Goal: Use online tool/utility: Utilize a website feature to perform a specific function

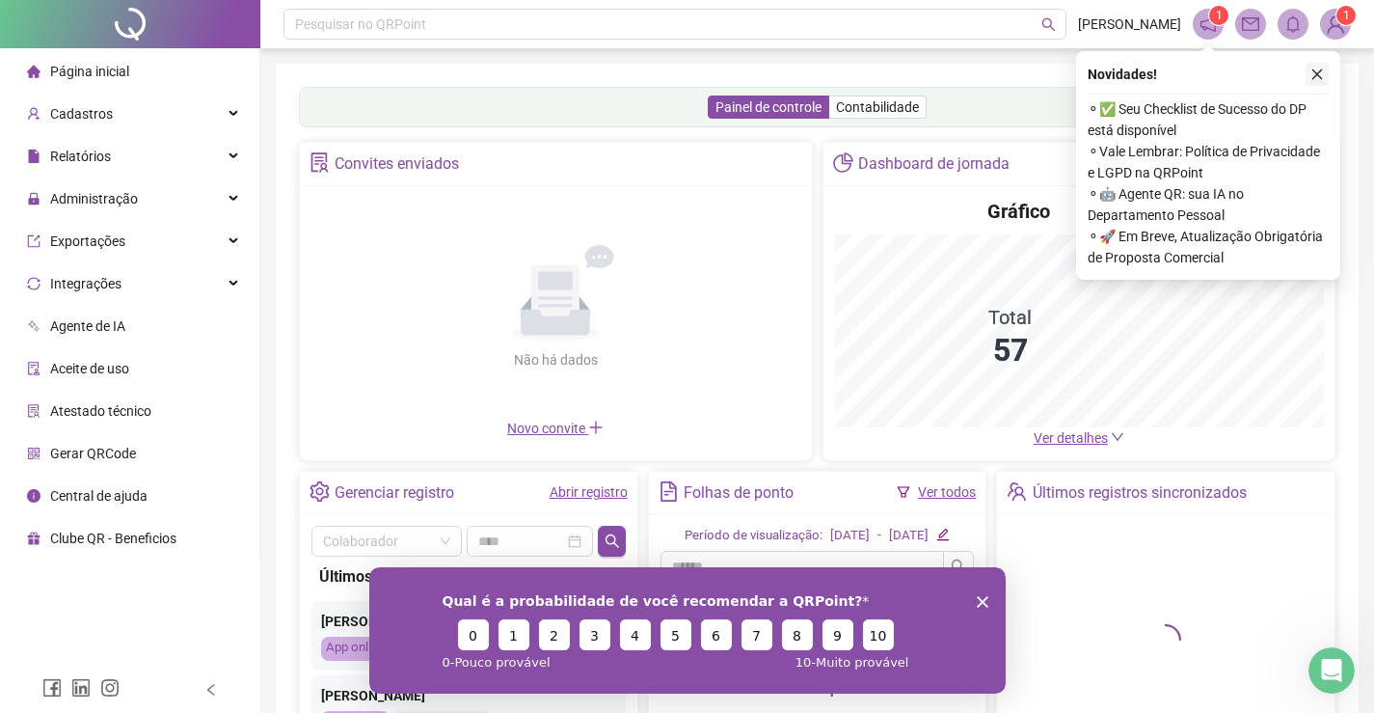
click at [1316, 71] on icon "close" at bounding box center [1316, 73] width 13 height 13
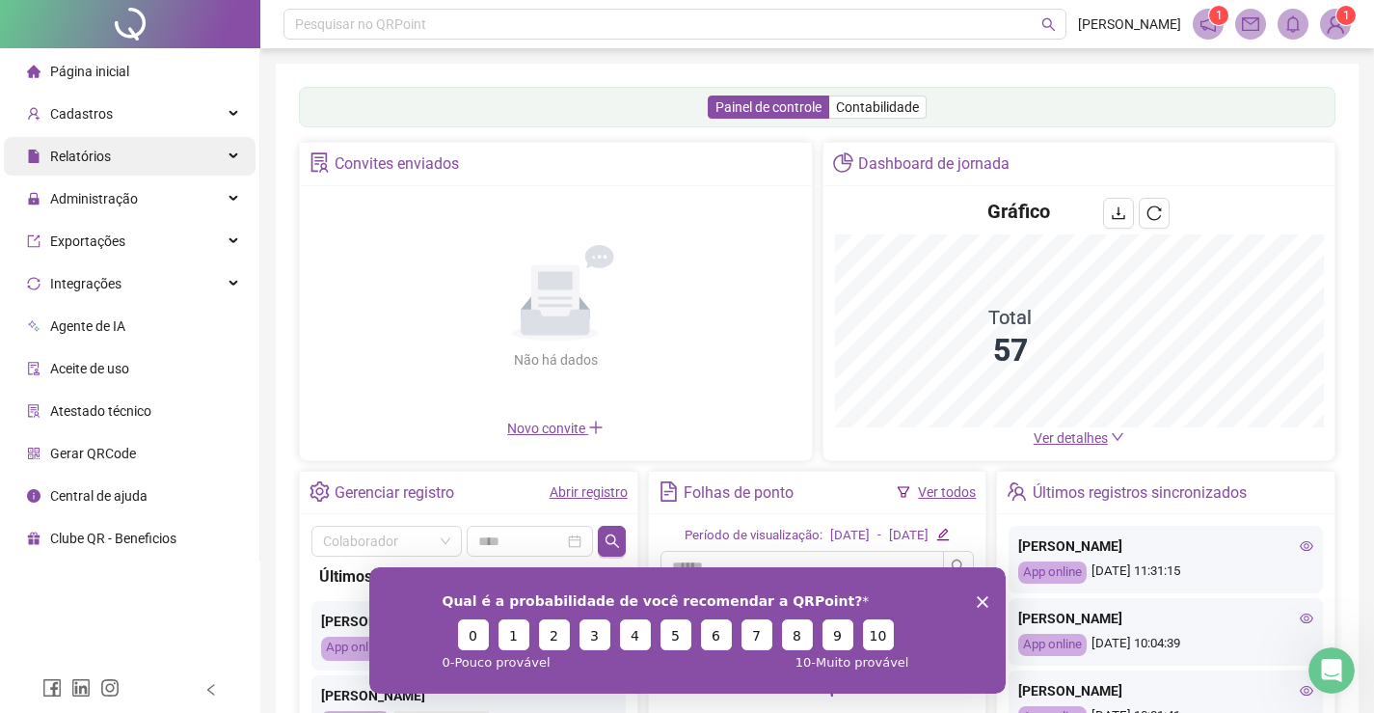
click at [105, 152] on span "Relatórios" at bounding box center [80, 155] width 61 height 15
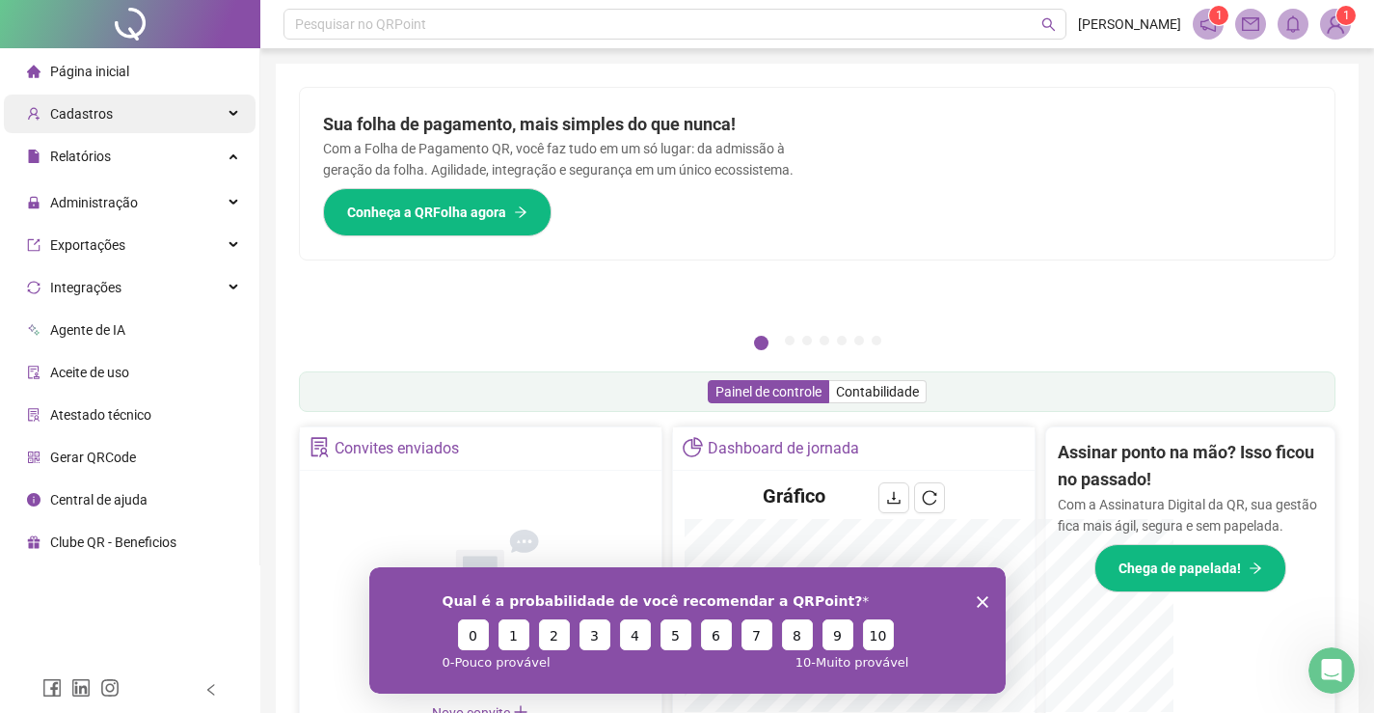
click at [108, 108] on span "Cadastros" at bounding box center [81, 113] width 63 height 15
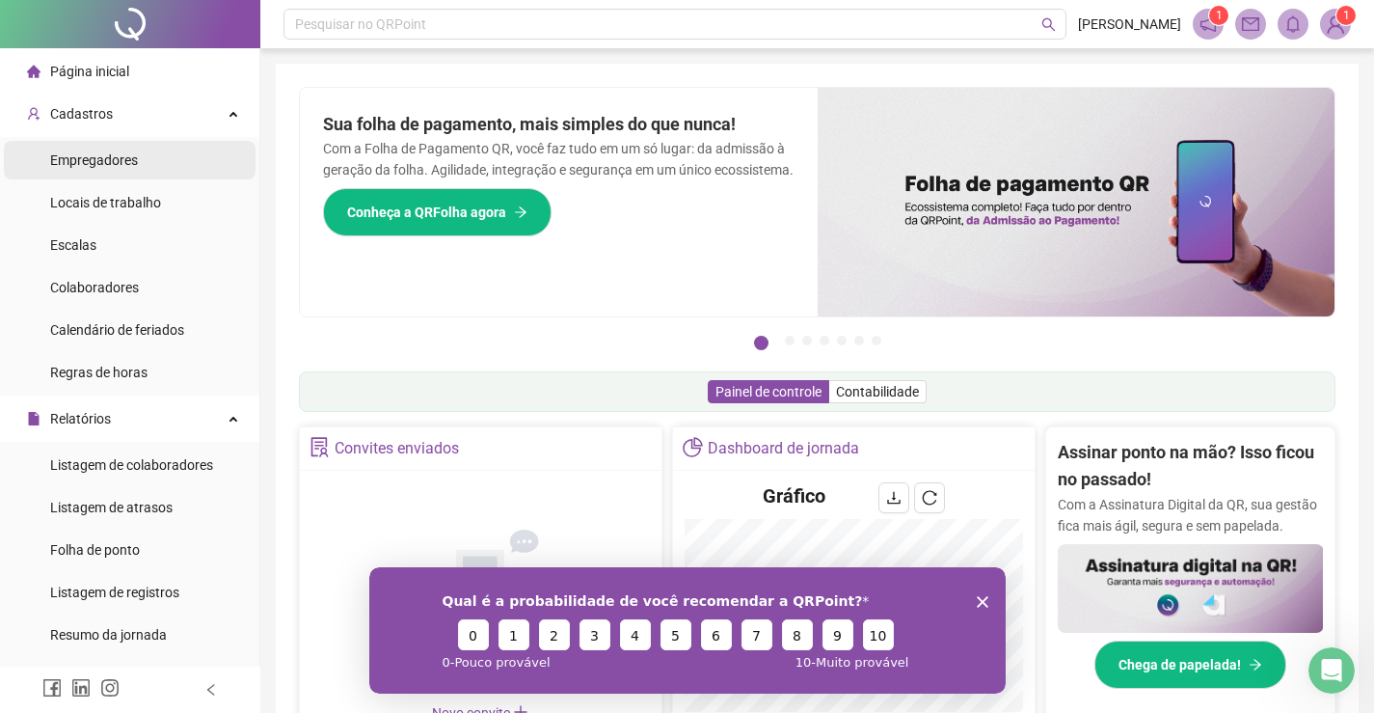
click at [107, 159] on span "Empregadores" at bounding box center [94, 159] width 88 height 15
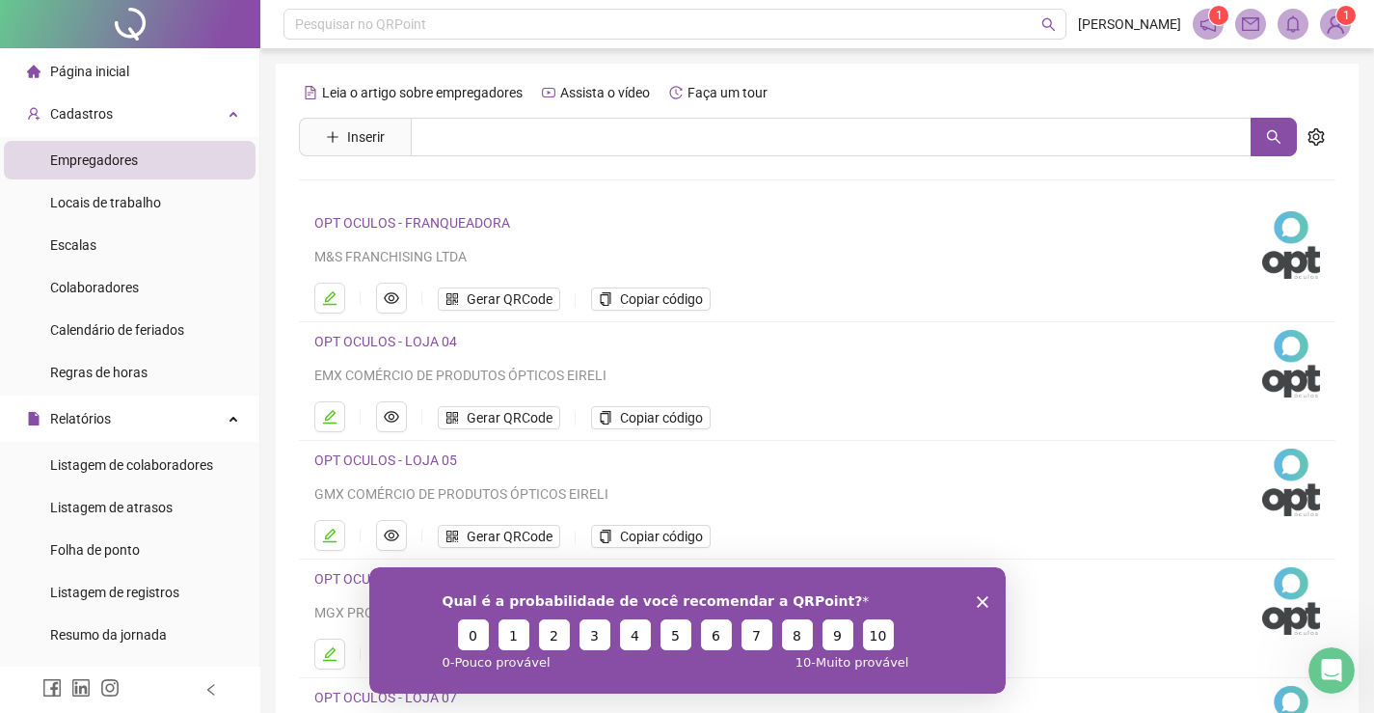
scroll to position [220, 0]
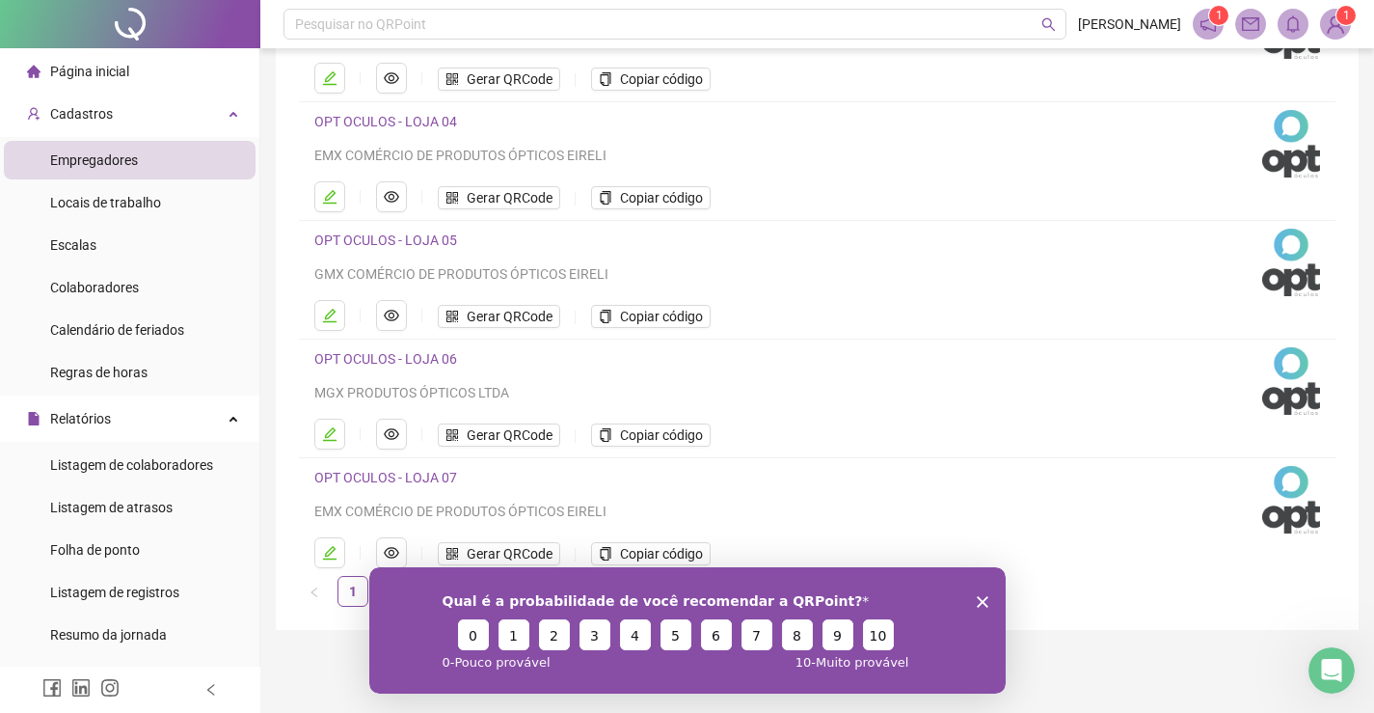
click at [978, 595] on icon "Encerrar pesquisa" at bounding box center [982, 601] width 12 height 12
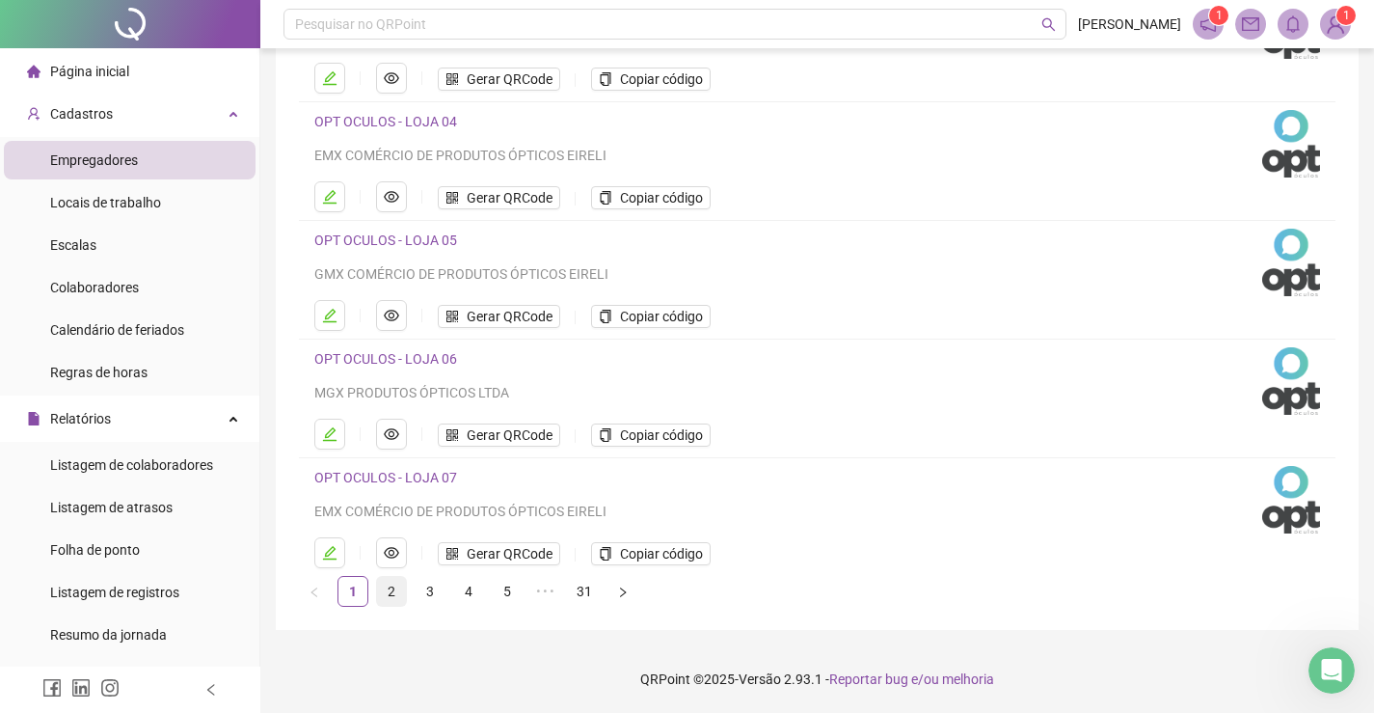
click at [394, 593] on link "2" at bounding box center [391, 591] width 29 height 29
click at [355, 587] on link "1" at bounding box center [352, 591] width 29 height 29
click at [390, 590] on link "2" at bounding box center [391, 591] width 29 height 29
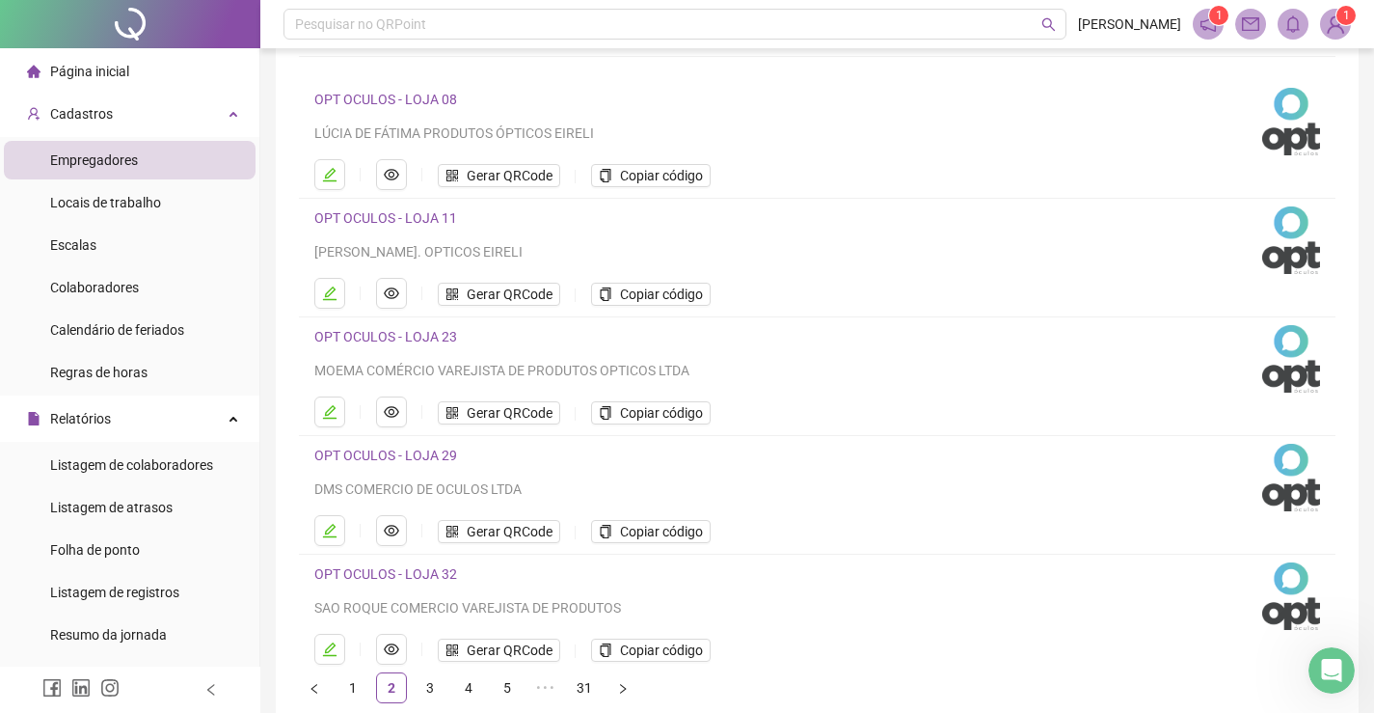
click at [415, 96] on link "OPT OCULOS - LOJA 08" at bounding box center [385, 99] width 143 height 15
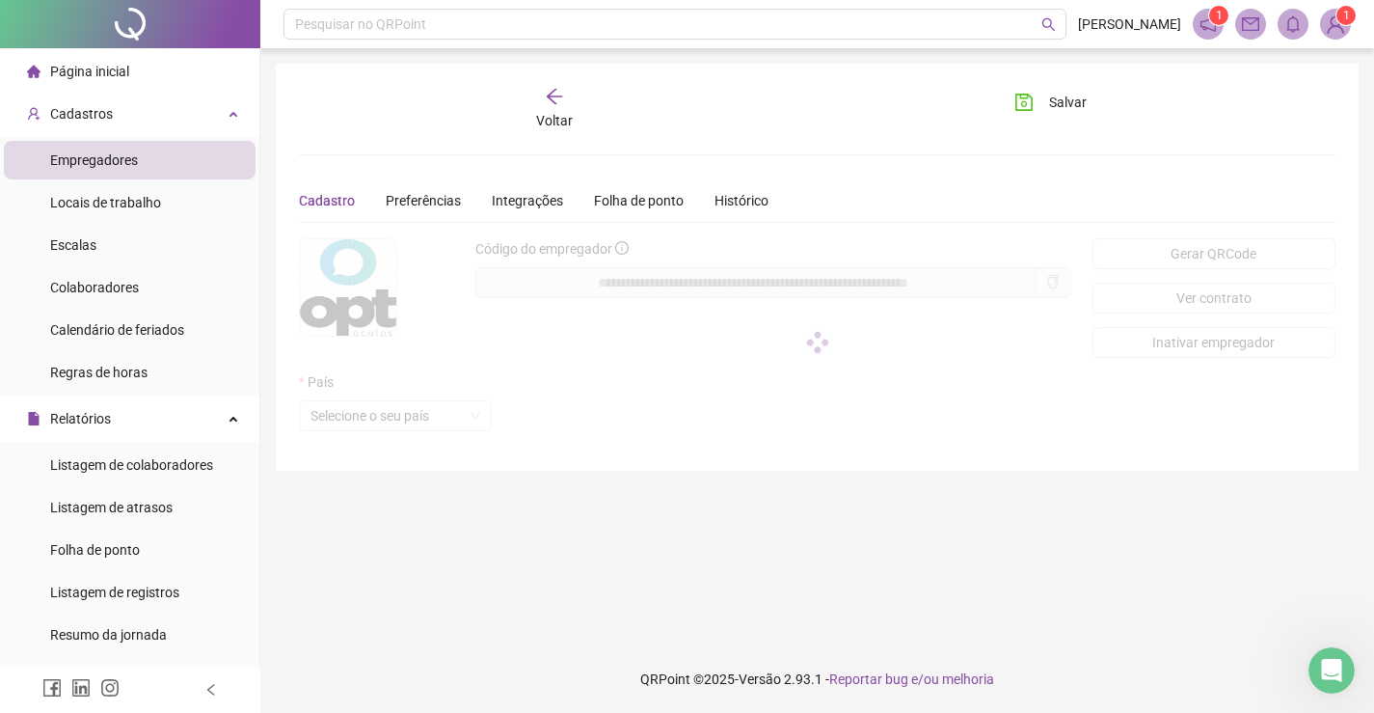
scroll to position [0, 0]
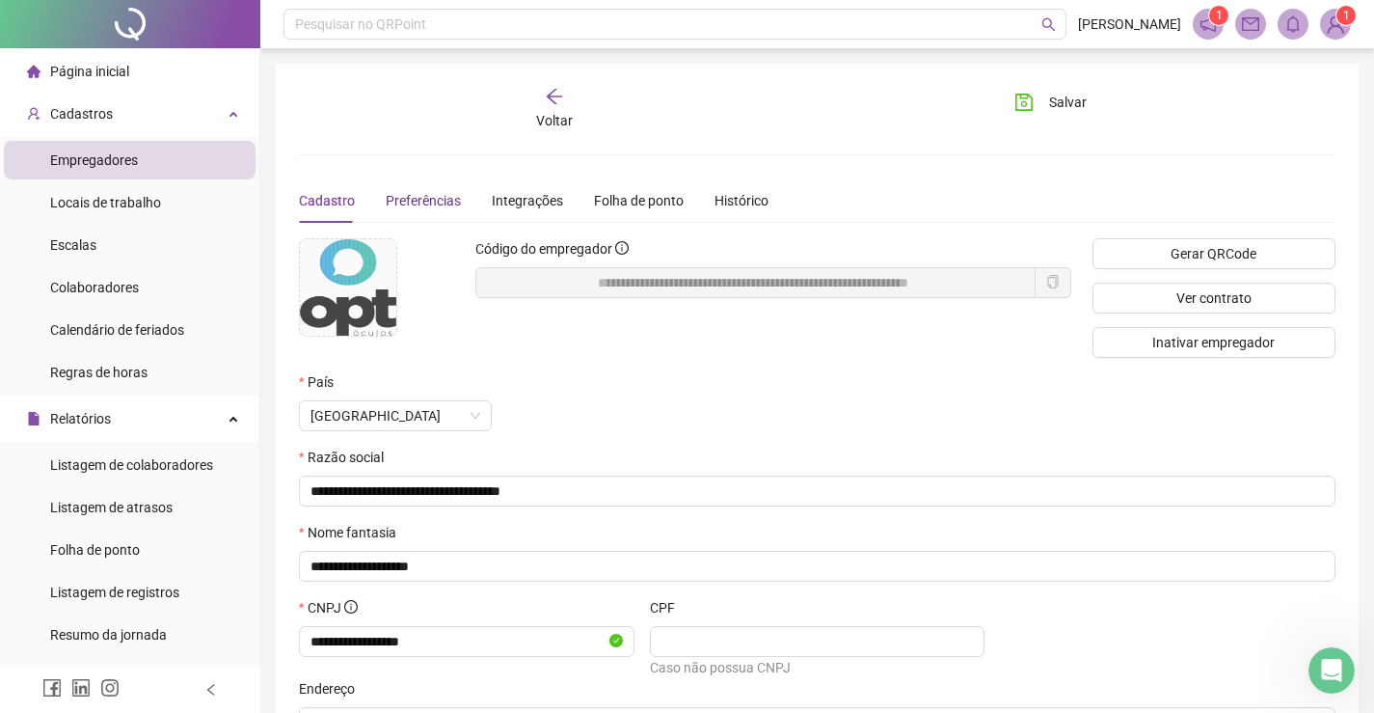
click at [429, 198] on span "Preferências" at bounding box center [423, 200] width 75 height 15
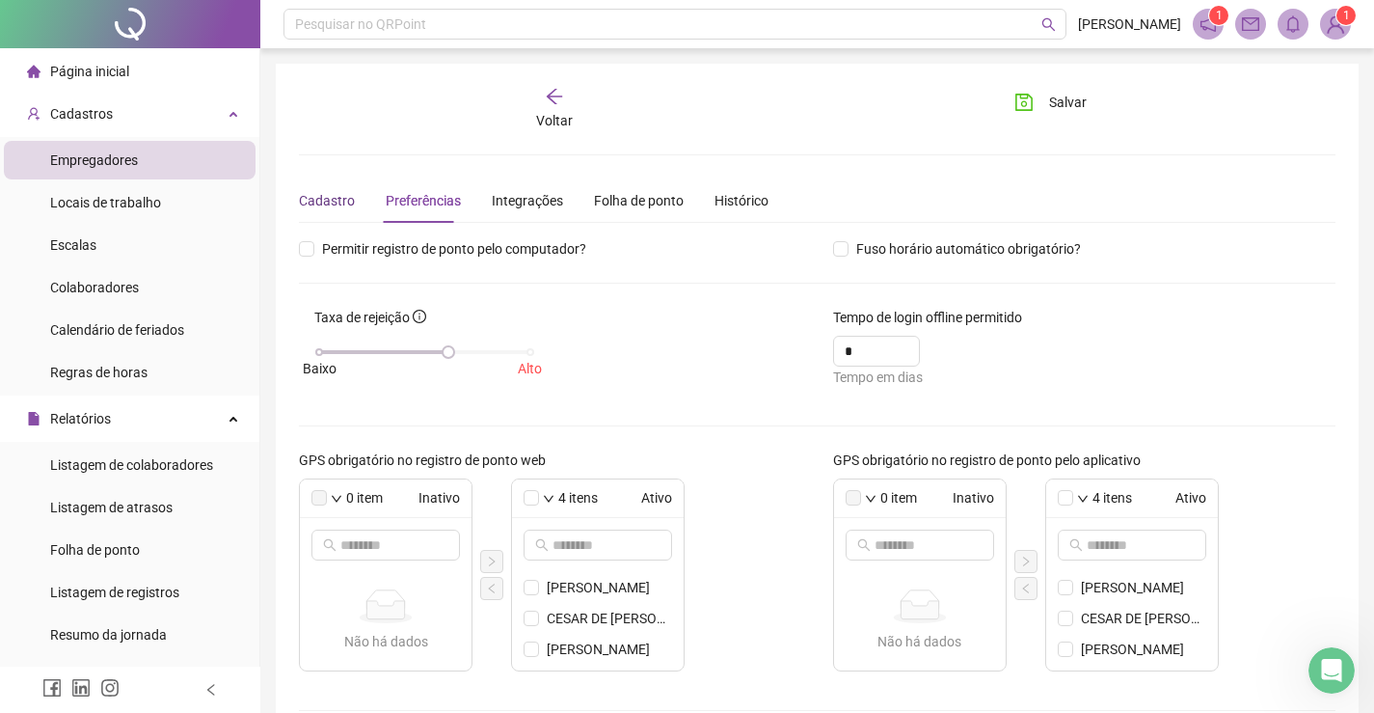
click at [337, 202] on div "Cadastro" at bounding box center [327, 200] width 56 height 21
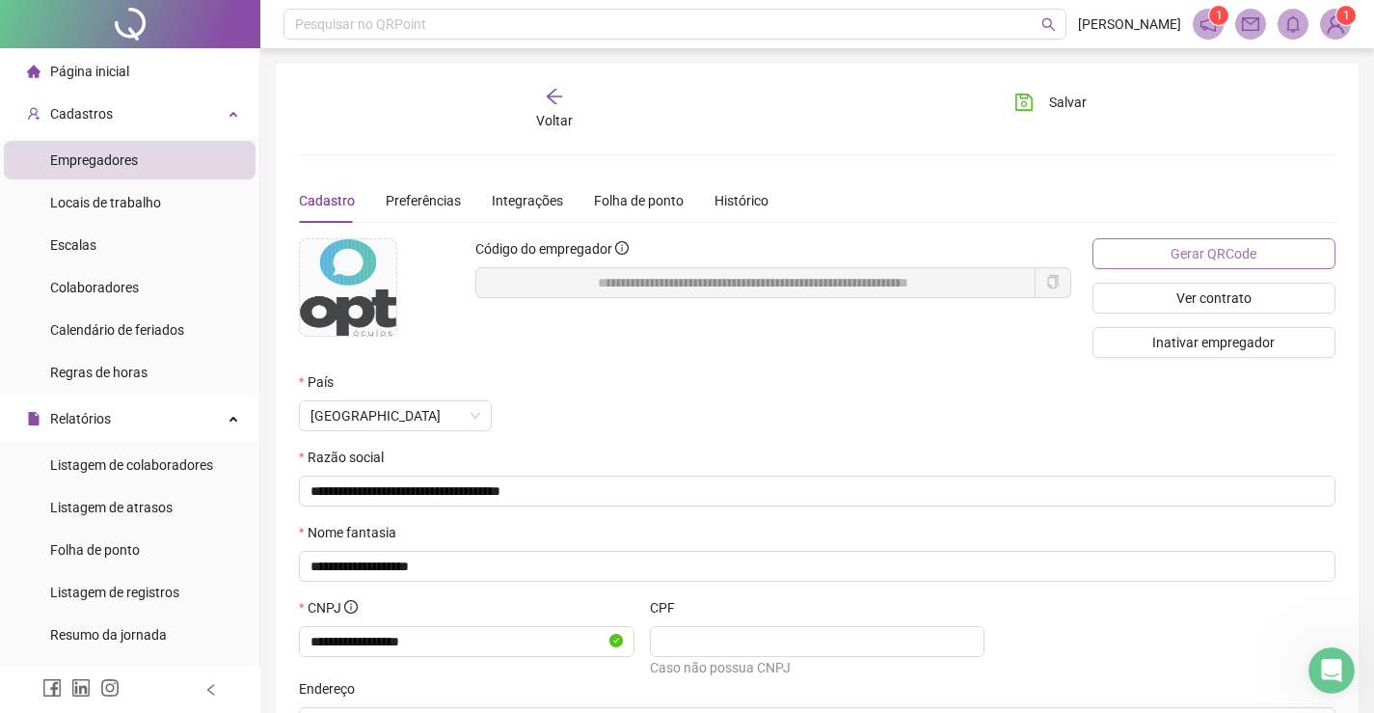
click at [1192, 253] on span "Gerar QRCode" at bounding box center [1214, 253] width 86 height 21
click at [72, 69] on span "Página inicial" at bounding box center [89, 71] width 79 height 15
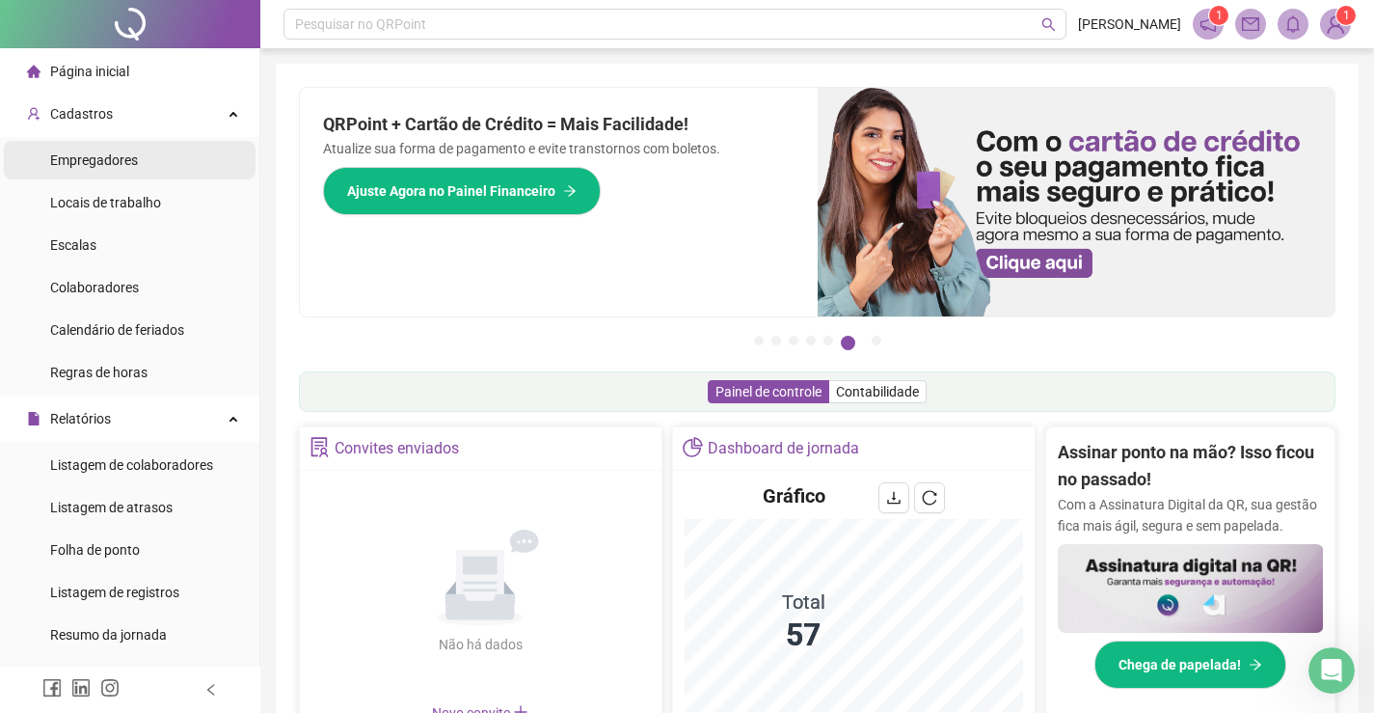
click at [109, 163] on span "Empregadores" at bounding box center [94, 159] width 88 height 15
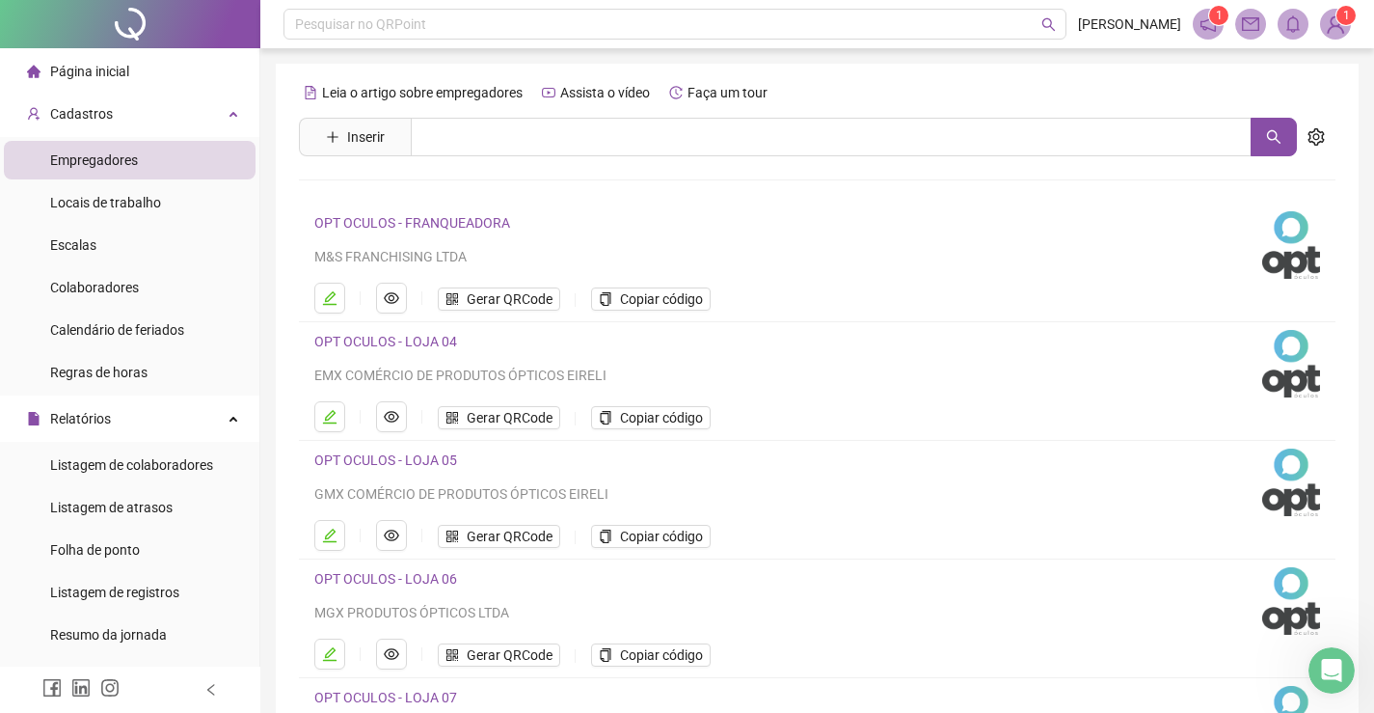
scroll to position [96, 0]
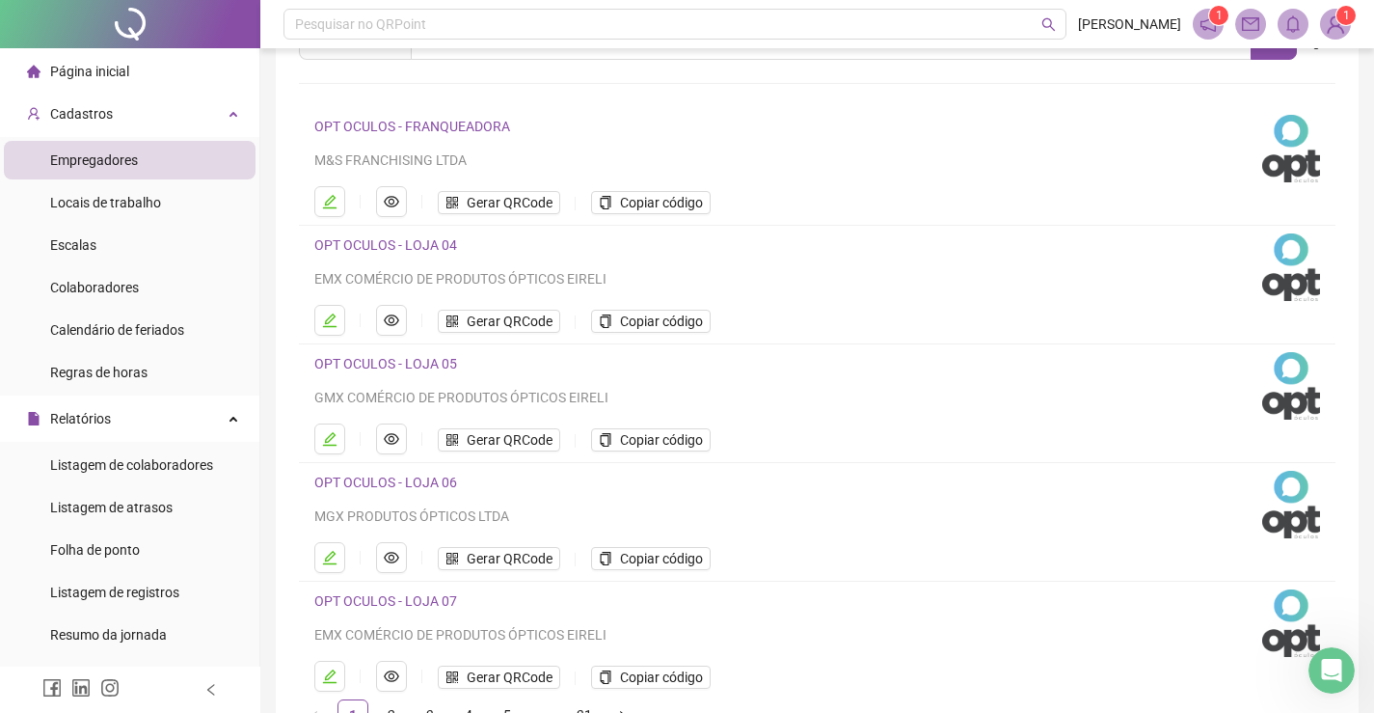
click at [420, 483] on link "OPT OCULOS - LOJA 06" at bounding box center [385, 481] width 143 height 15
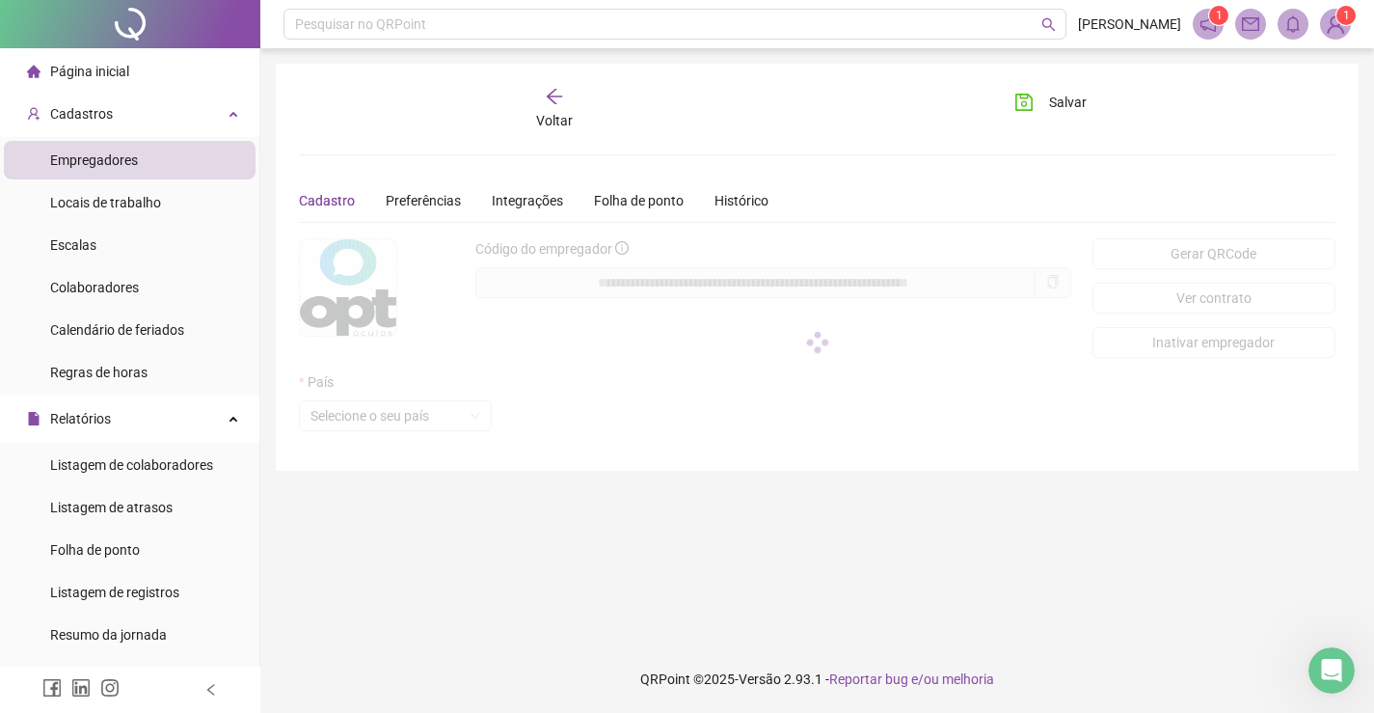
scroll to position [0, 0]
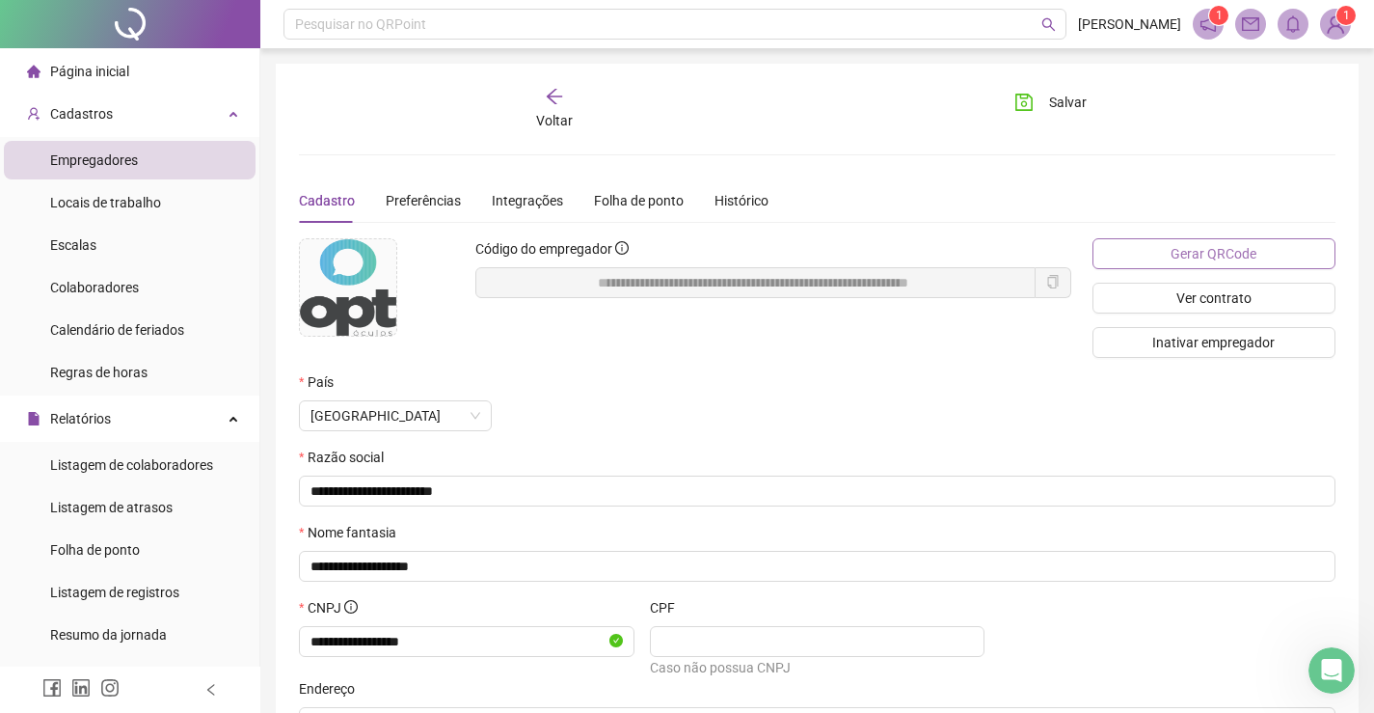
click at [1208, 254] on span "Gerar QRCode" at bounding box center [1214, 253] width 86 height 21
click at [553, 96] on icon "arrow-left" at bounding box center [554, 96] width 15 height 15
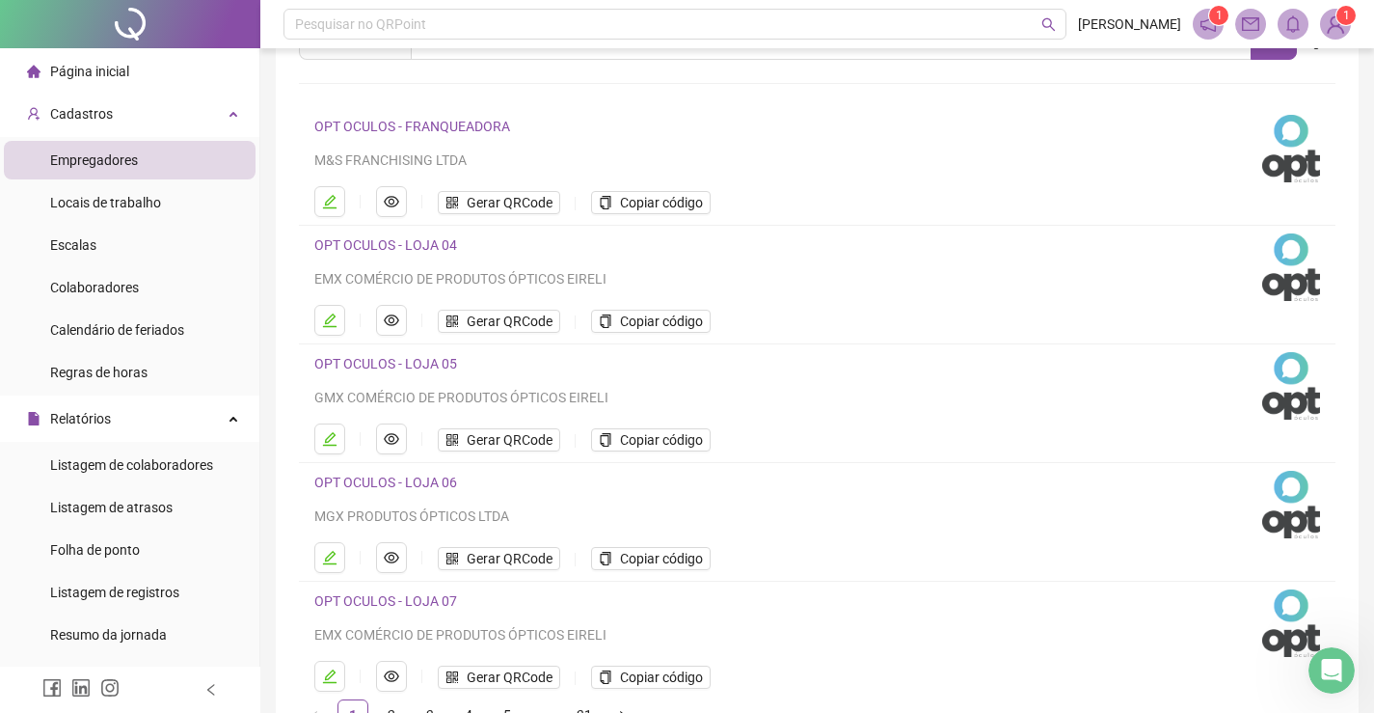
scroll to position [193, 0]
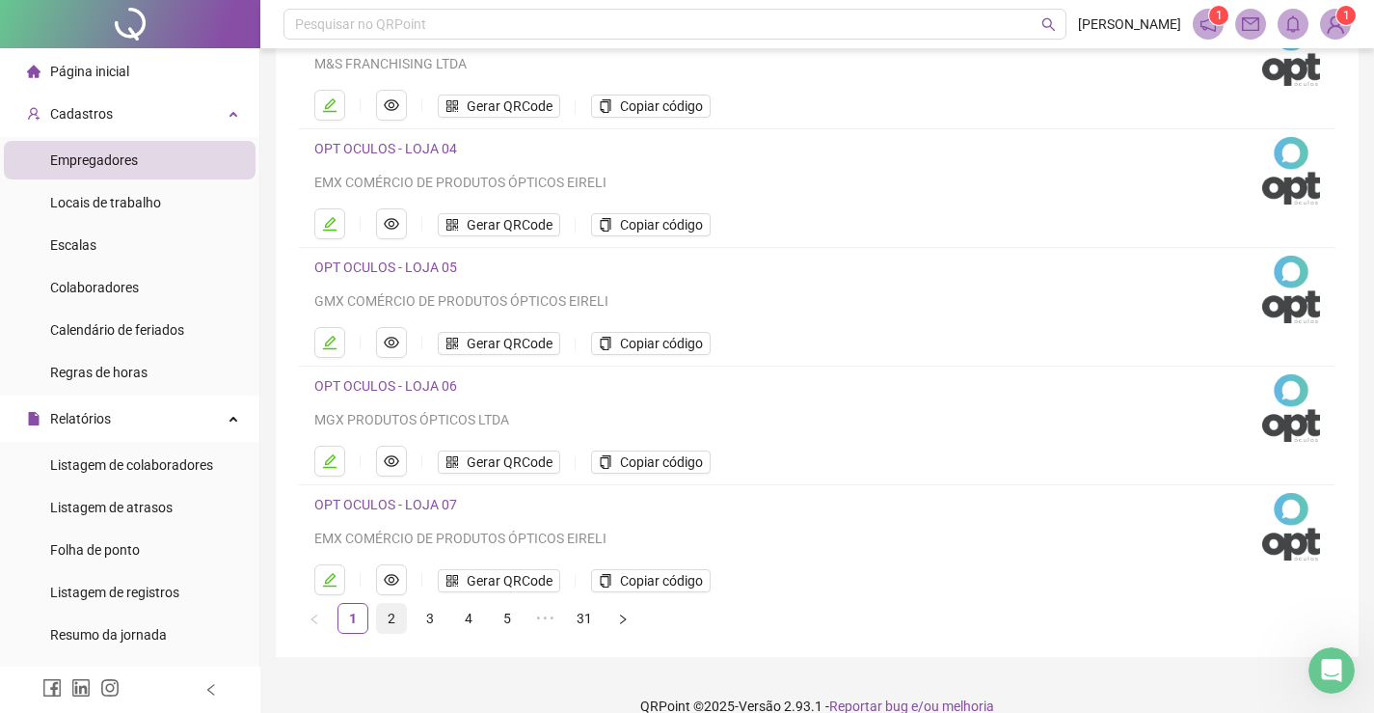
click at [388, 618] on link "2" at bounding box center [391, 618] width 29 height 29
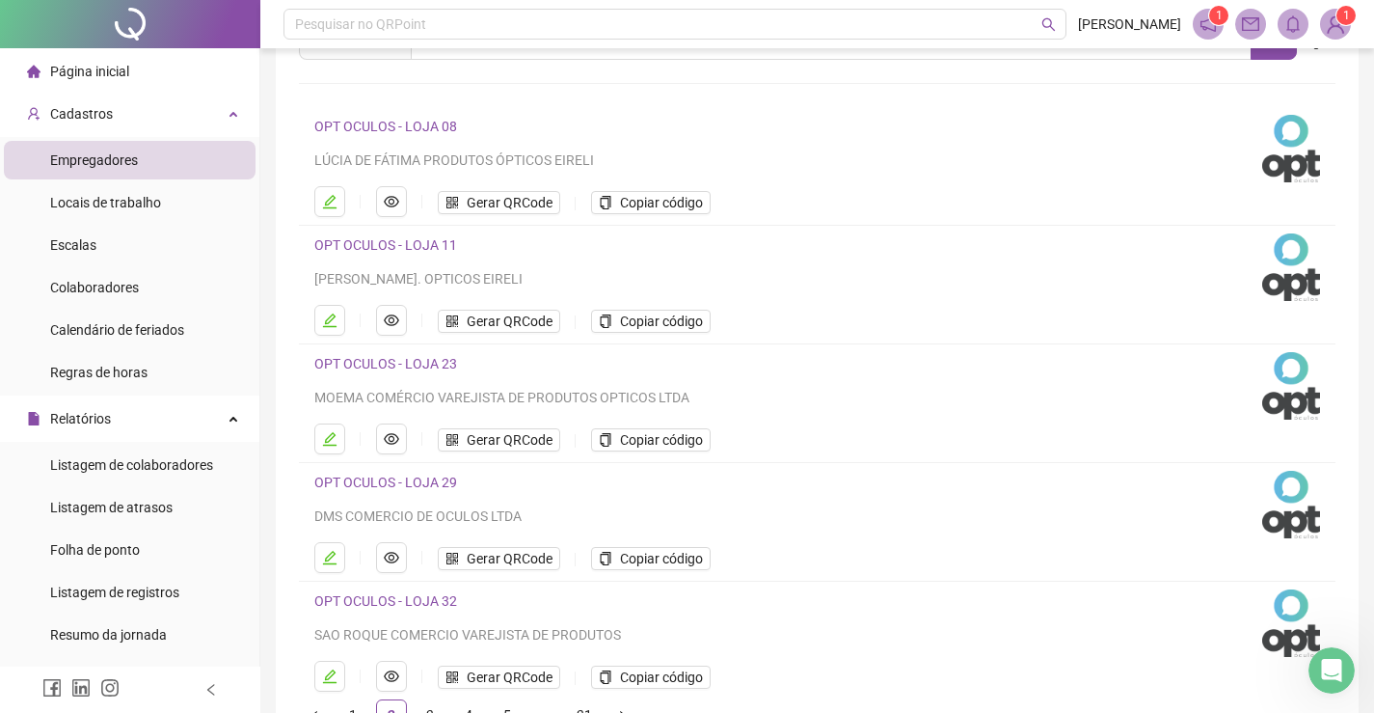
scroll to position [0, 0]
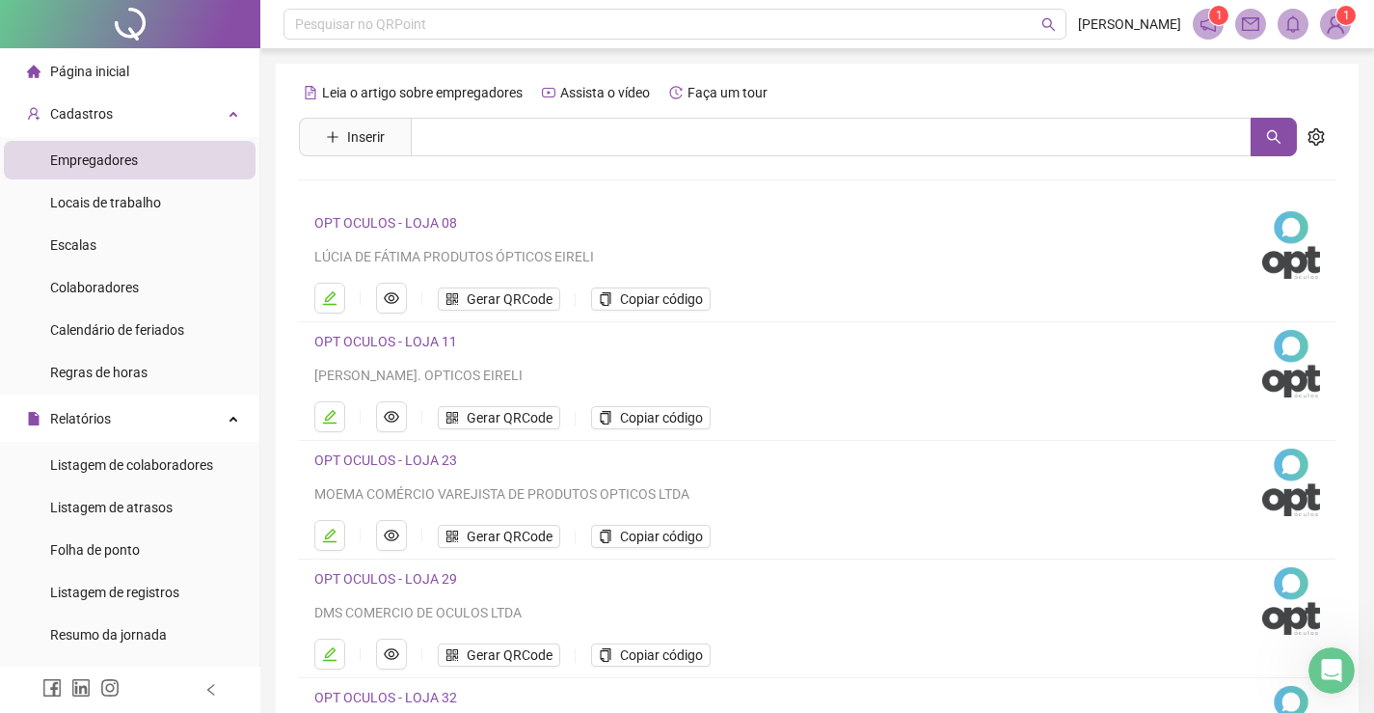
click at [422, 342] on link "OPT OCULOS - LOJA 11" at bounding box center [385, 341] width 143 height 15
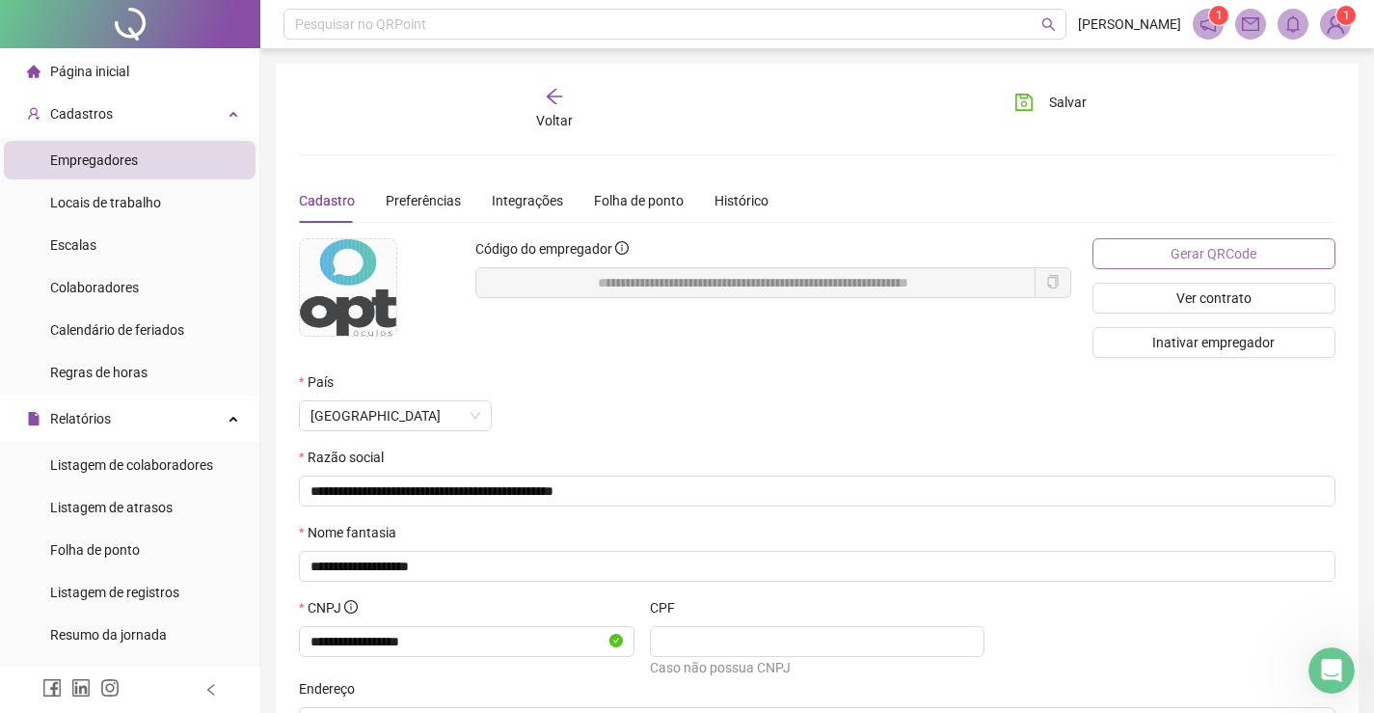
click at [1227, 246] on span "Gerar QRCode" at bounding box center [1214, 253] width 86 height 21
click at [552, 96] on icon "arrow-left" at bounding box center [554, 96] width 15 height 15
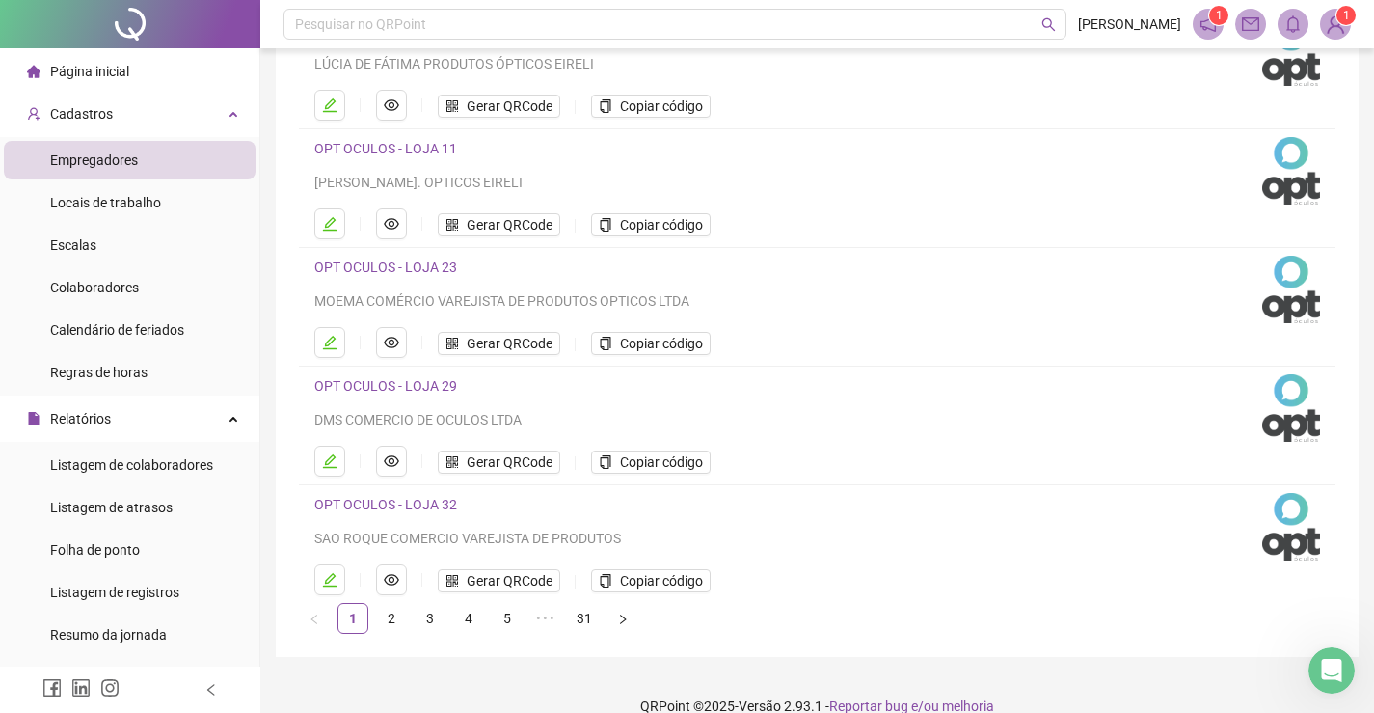
scroll to position [220, 0]
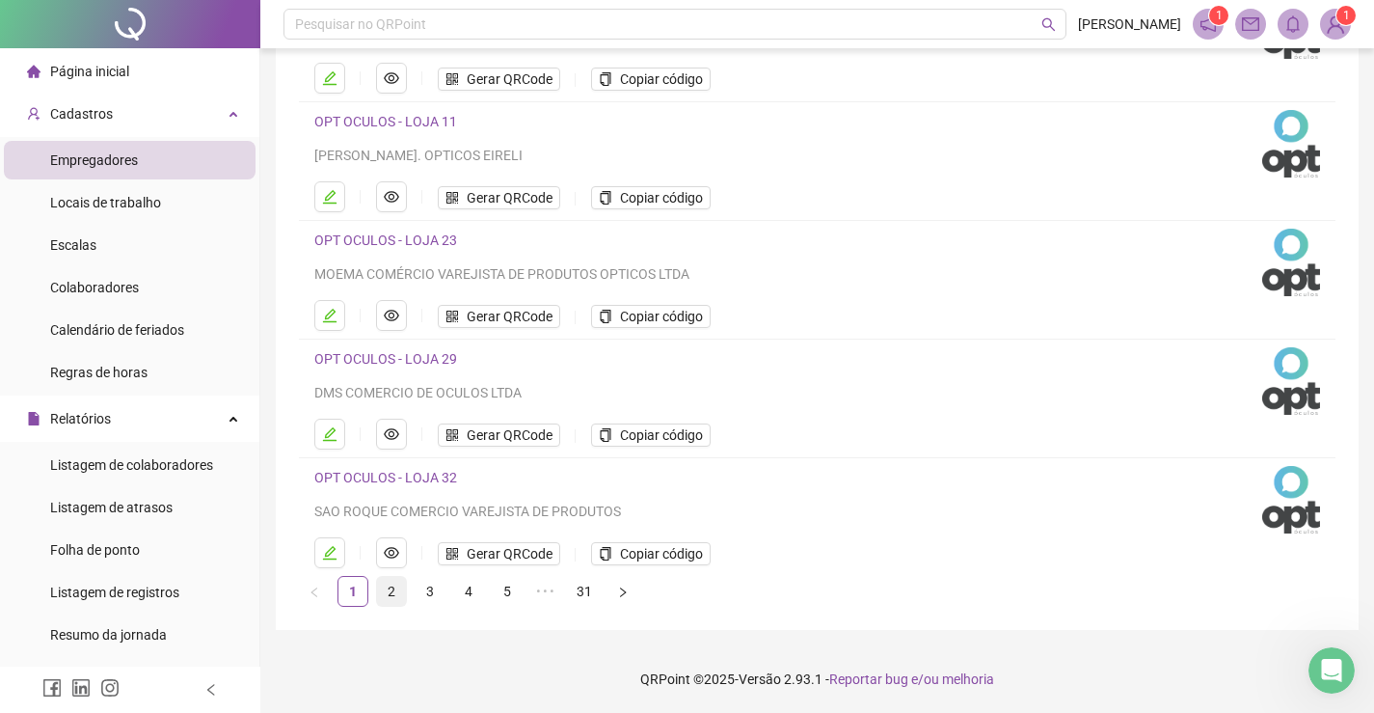
click at [392, 588] on link "2" at bounding box center [391, 591] width 29 height 29
click at [428, 587] on link "3" at bounding box center [430, 591] width 29 height 29
click at [462, 587] on link "4" at bounding box center [468, 591] width 29 height 29
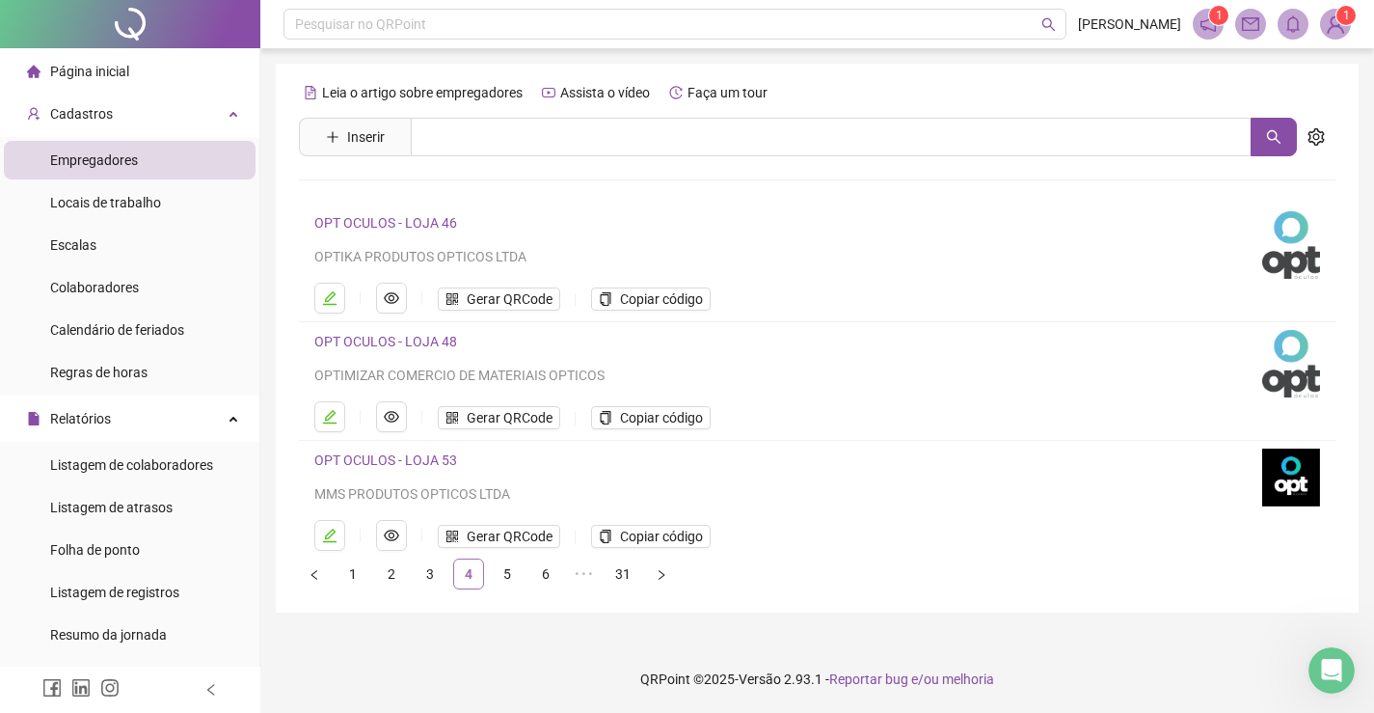
scroll to position [0, 0]
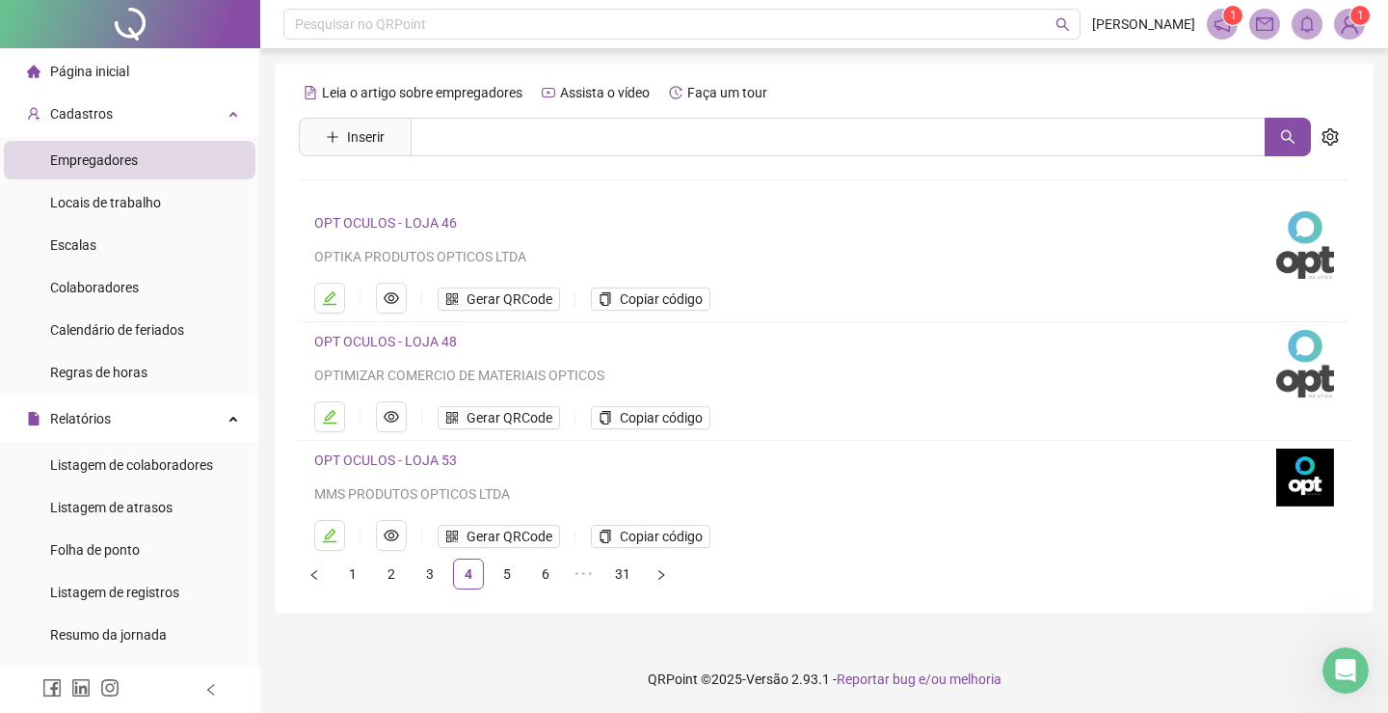
click at [441, 459] on link "OPT OCULOS - LOJA 53" at bounding box center [385, 459] width 143 height 15
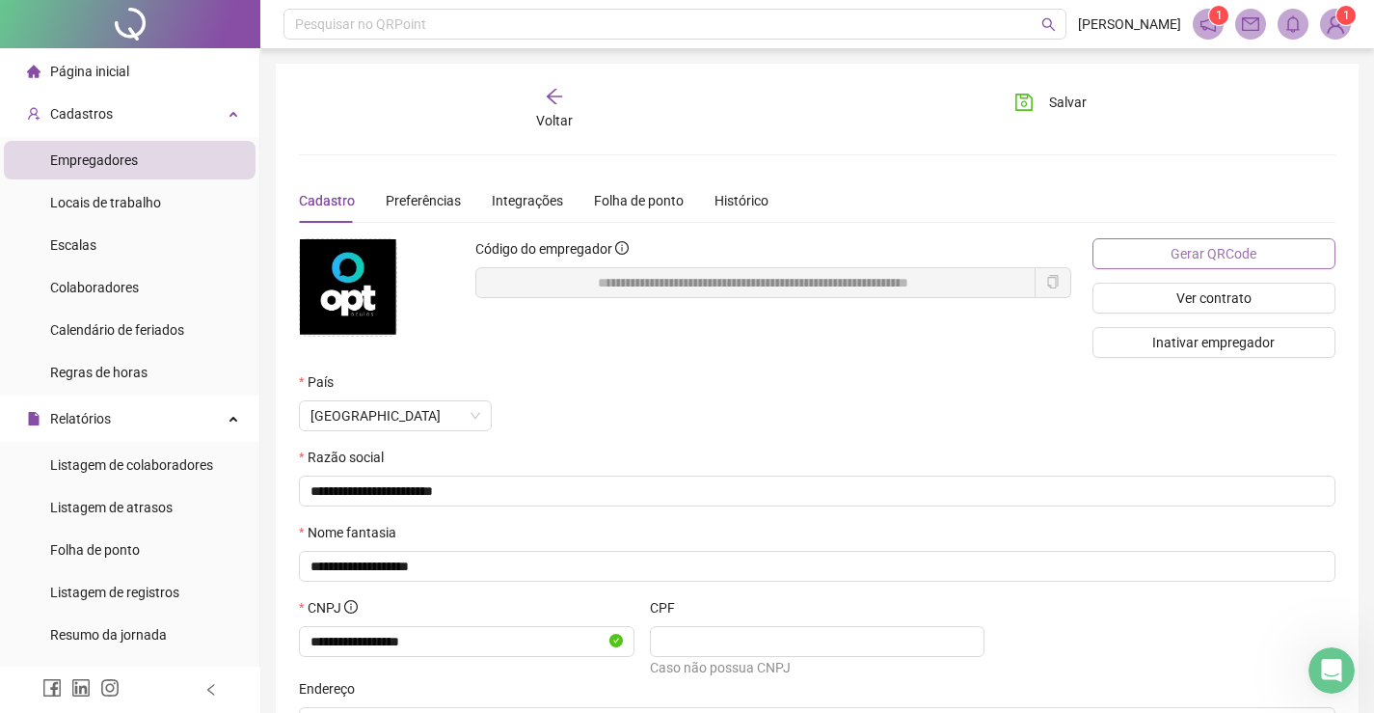
click at [1230, 253] on span "Gerar QRCode" at bounding box center [1214, 253] width 86 height 21
click at [69, 67] on span "Página inicial" at bounding box center [89, 71] width 79 height 15
